Goal: Task Accomplishment & Management: Manage account settings

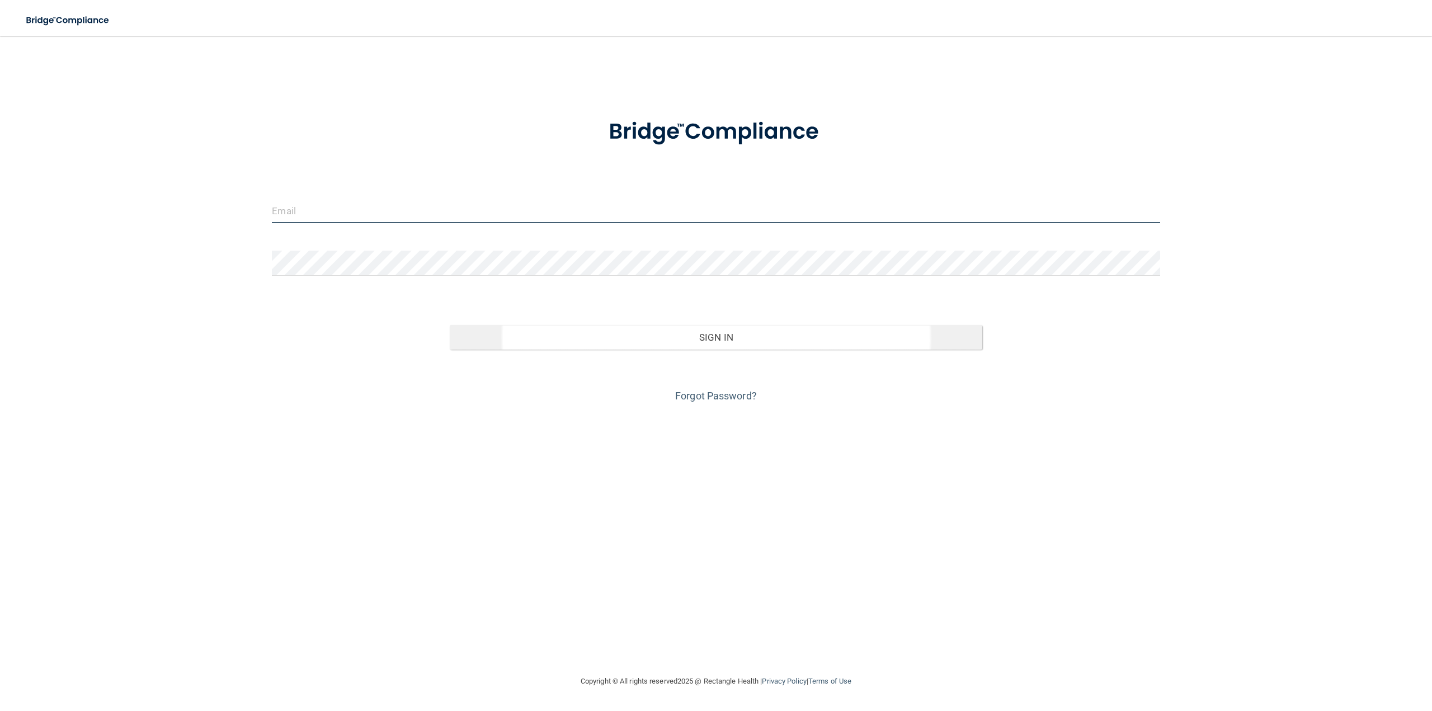
type input "[PERSON_NAME][EMAIL_ADDRESS][DOMAIN_NAME]"
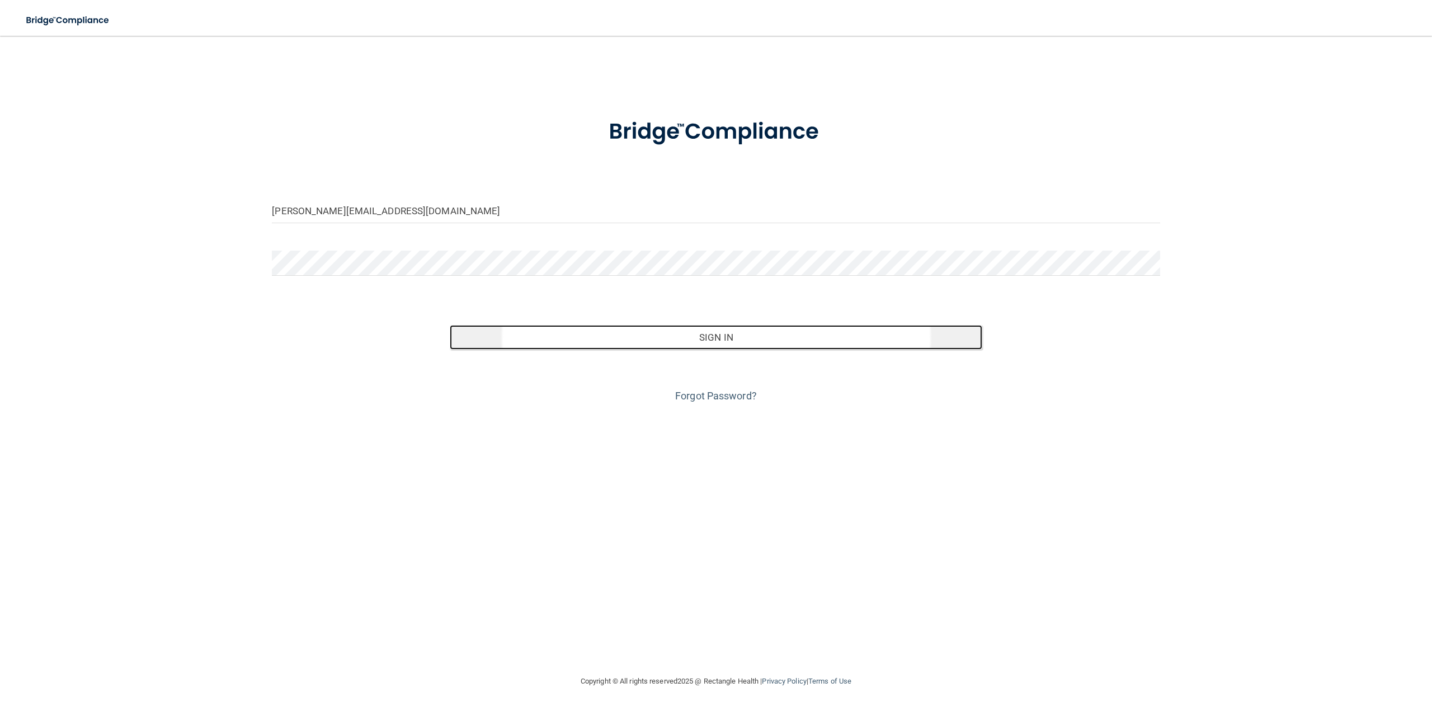
click at [592, 346] on button "Sign In" at bounding box center [716, 337] width 533 height 25
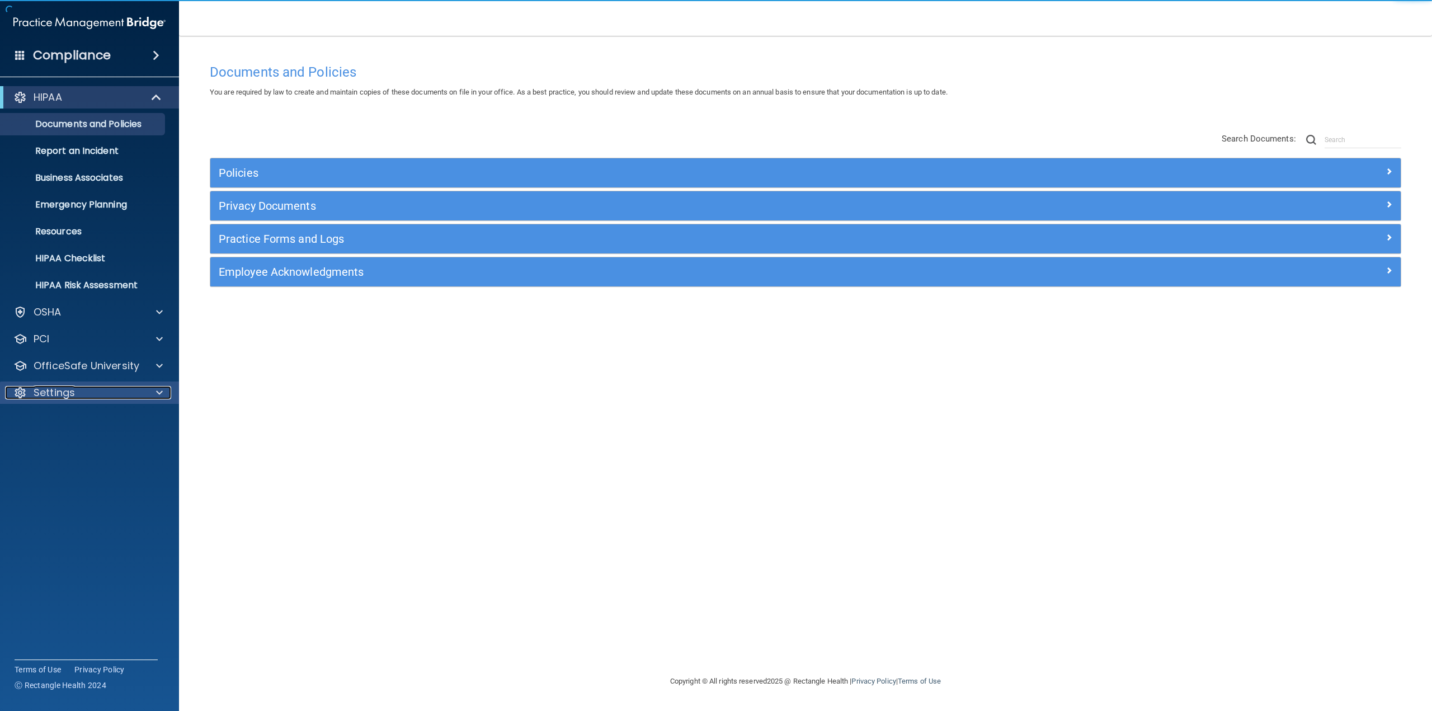
click at [134, 392] on div "Settings" at bounding box center [74, 392] width 139 height 13
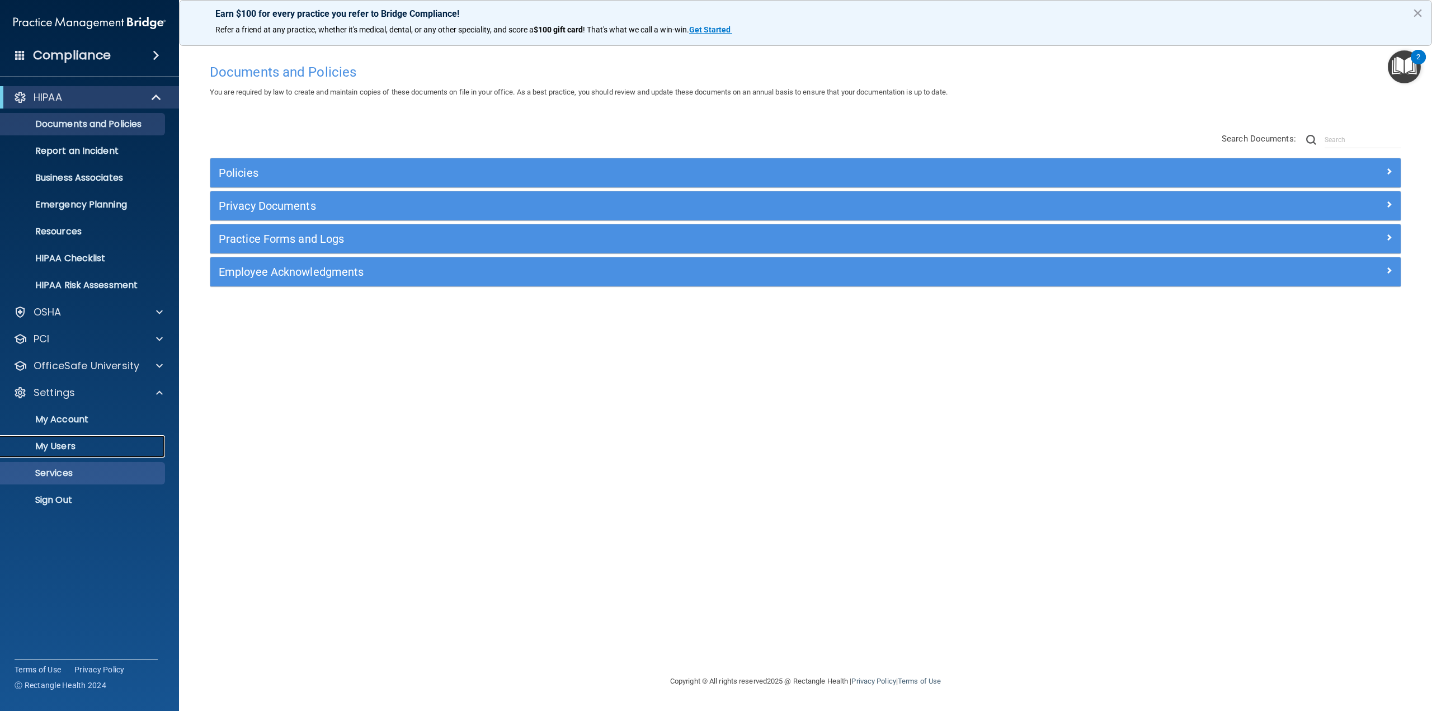
click at [97, 447] on p "My Users" at bounding box center [83, 446] width 153 height 11
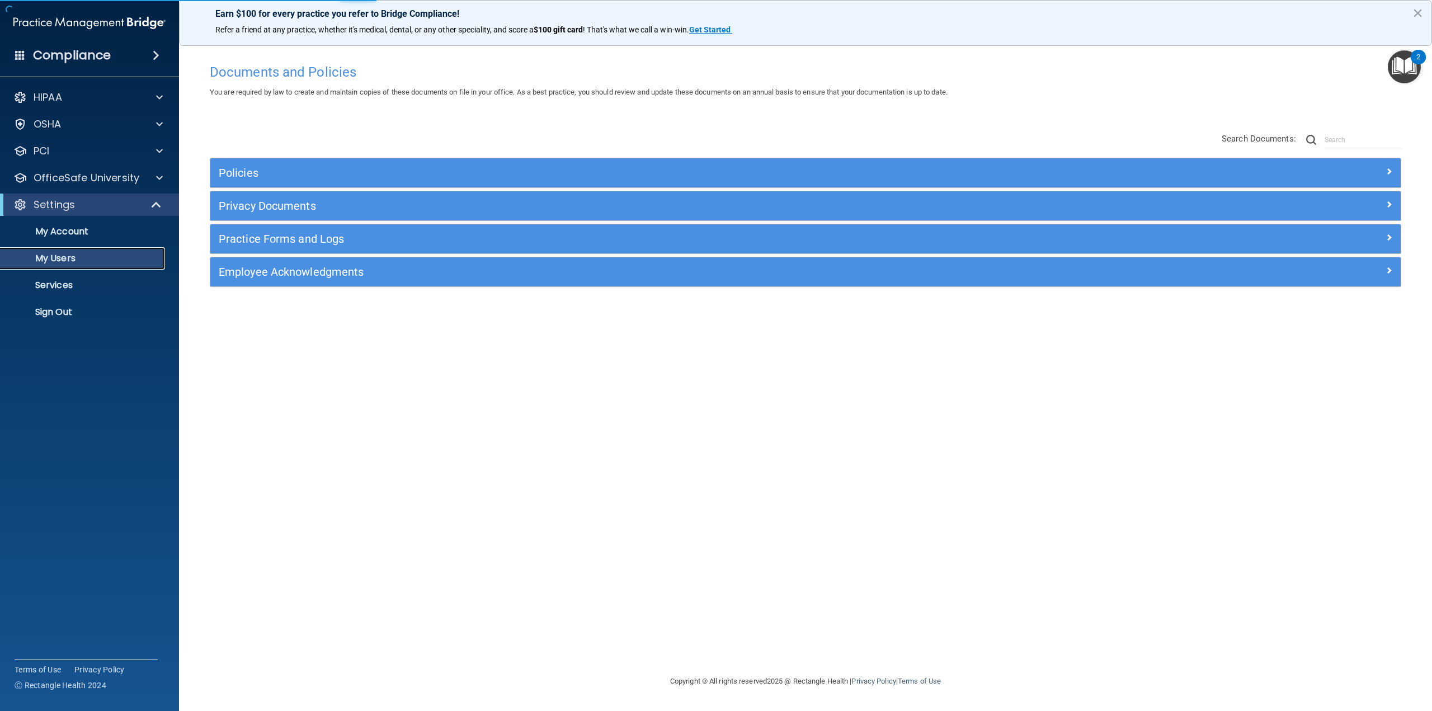
select select "20"
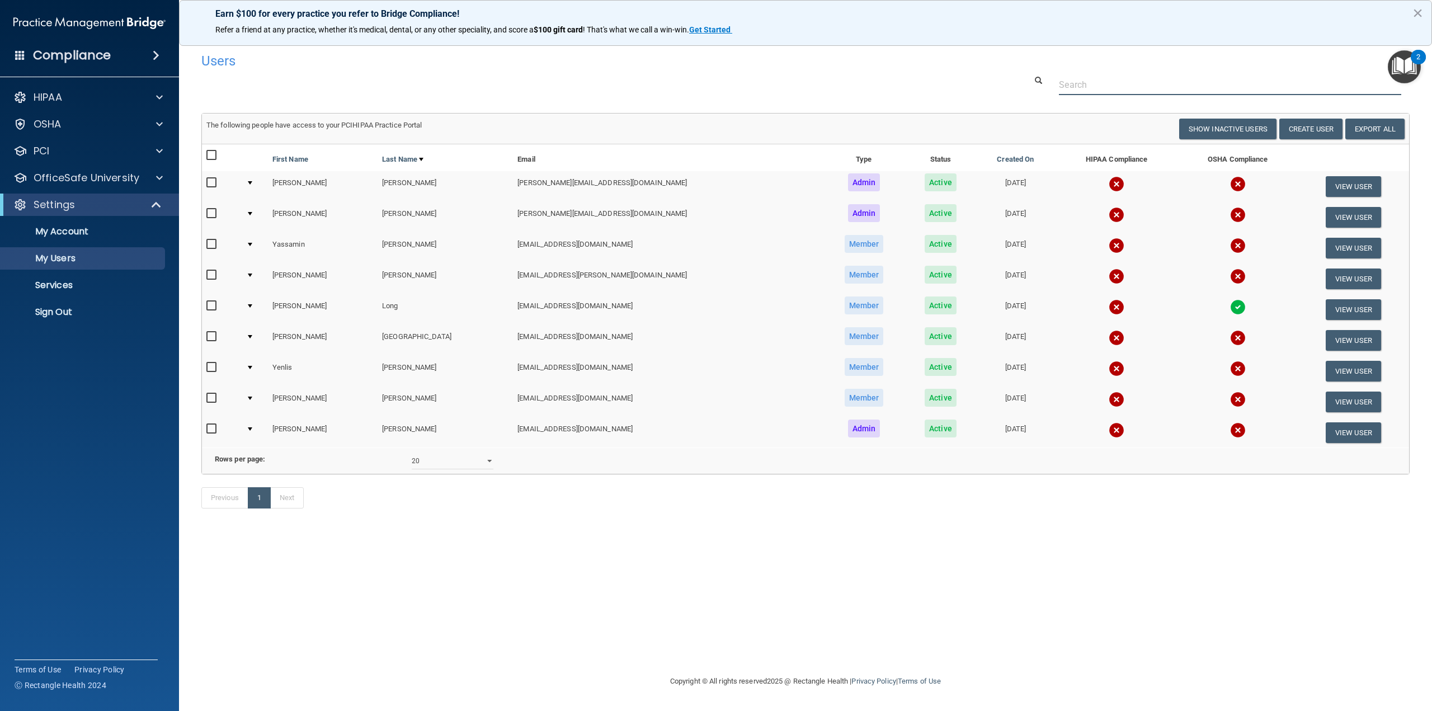
click at [1070, 85] on input "text" at bounding box center [1230, 84] width 342 height 21
